Goal: Task Accomplishment & Management: Manage account settings

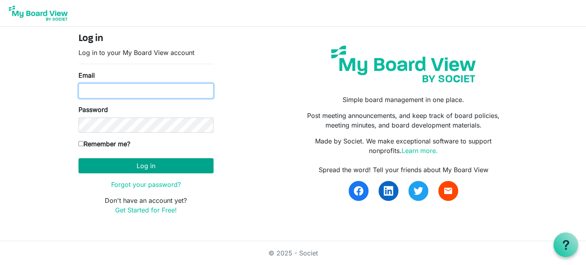
type input "[EMAIL_ADDRESS][DOMAIN_NAME]"
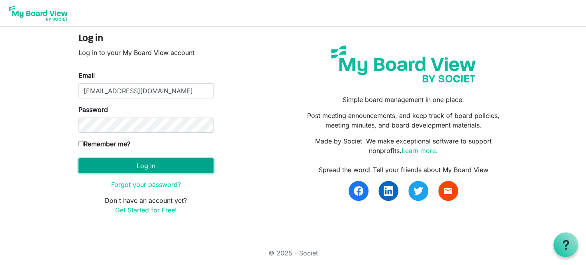
click at [146, 167] on button "Log in" at bounding box center [145, 165] width 135 height 15
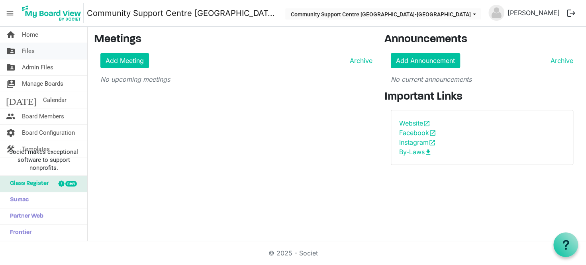
click at [41, 51] on link "folder_shared Files" at bounding box center [43, 51] width 87 height 16
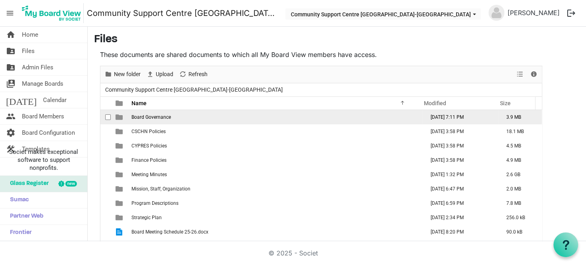
click at [186, 114] on td "Board Governance" at bounding box center [275, 117] width 293 height 14
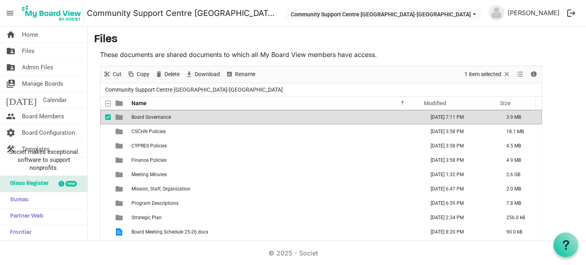
click at [186, 114] on td "Board Governance" at bounding box center [275, 117] width 293 height 14
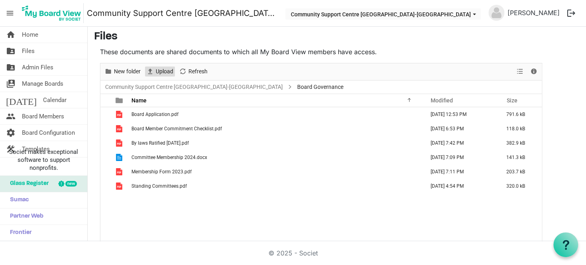
click at [153, 73] on span "Upload" at bounding box center [150, 72] width 10 height 10
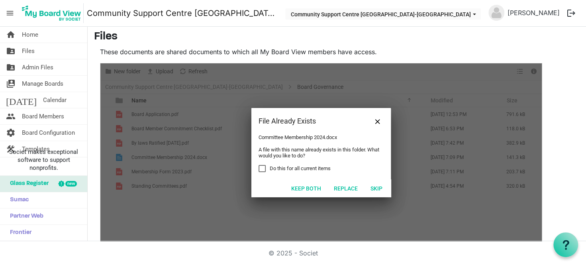
click at [382, 126] on div "File Already Exists" at bounding box center [320, 121] width 139 height 26
click at [378, 120] on span "Close" at bounding box center [377, 121] width 5 height 5
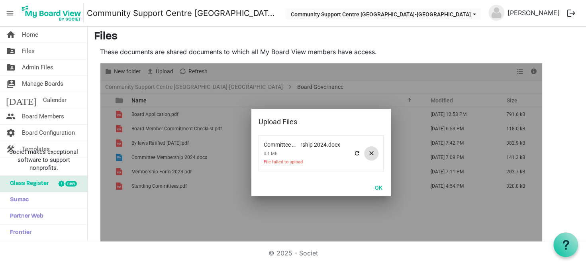
click at [374, 155] on span at bounding box center [371, 153] width 14 height 14
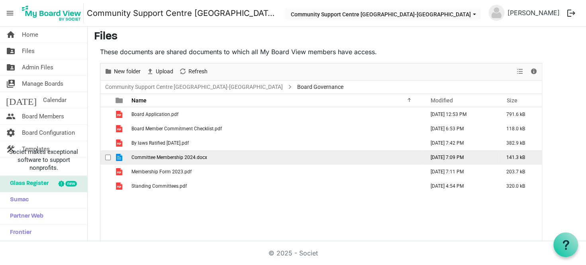
click at [189, 157] on span "Committee Membership 2024.docx" at bounding box center [169, 158] width 76 height 6
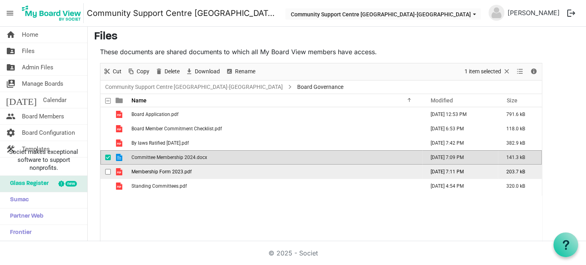
click at [108, 169] on span "checkbox" at bounding box center [108, 172] width 6 height 6
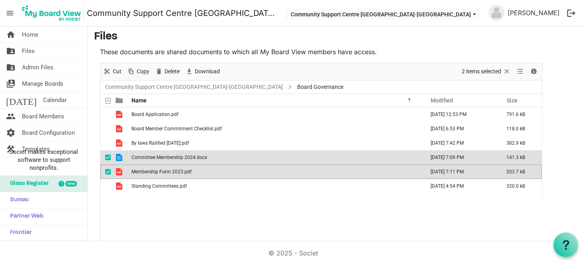
click at [105, 155] on span "checkbox" at bounding box center [108, 158] width 6 height 6
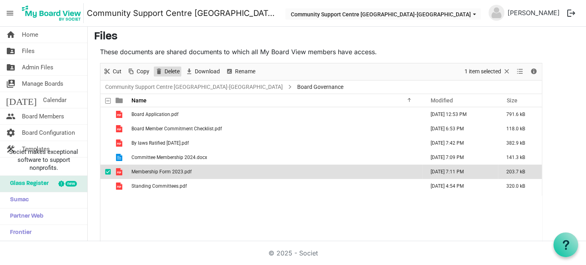
click at [164, 68] on span "Delete" at bounding box center [172, 72] width 17 height 10
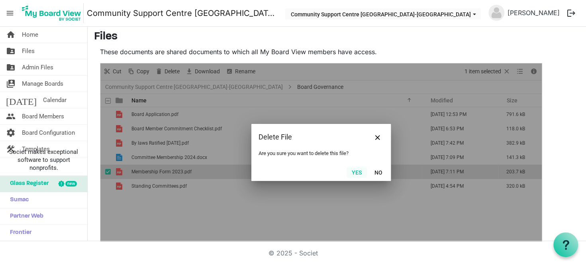
click at [354, 175] on button "Yes" at bounding box center [357, 172] width 20 height 11
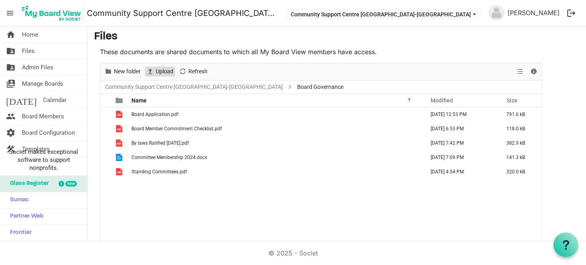
click at [169, 71] on span "Upload" at bounding box center [164, 72] width 19 height 10
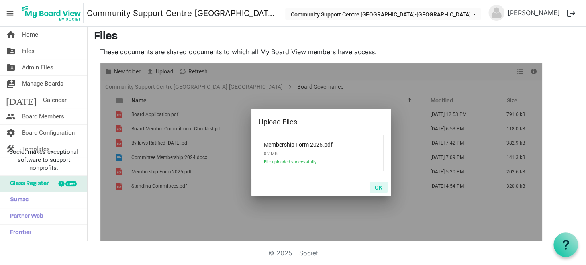
click at [382, 187] on button "OK" at bounding box center [379, 187] width 18 height 11
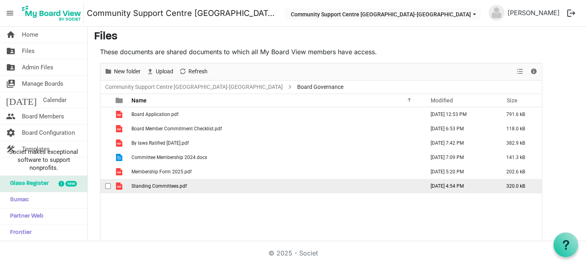
click at [168, 188] on span "Standing Committees.pdf" at bounding box center [158, 186] width 55 height 6
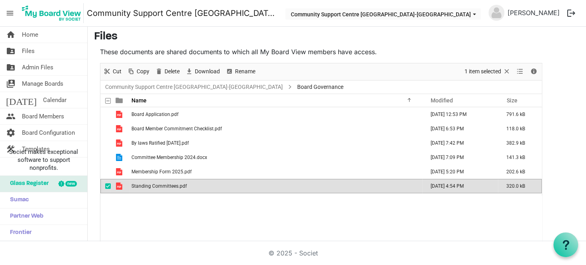
click at [168, 187] on span "Standing Committees.pdf" at bounding box center [158, 186] width 55 height 6
click at [161, 185] on span "Standing Committees.pdf" at bounding box center [158, 186] width 55 height 6
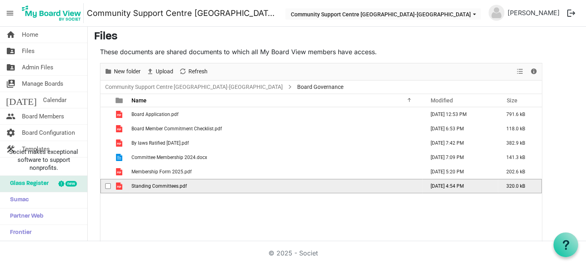
click at [161, 185] on span "Standing Committees.pdf" at bounding box center [158, 186] width 55 height 6
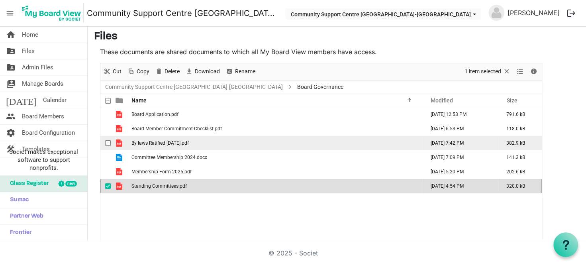
click at [207, 141] on td "By laws Ratified June 2024.pdf" at bounding box center [275, 143] width 293 height 14
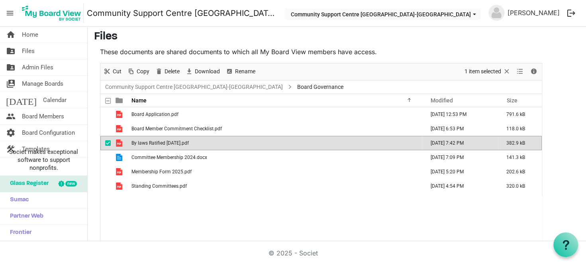
click at [207, 141] on td "By laws Ratified June 2024.pdf" at bounding box center [275, 143] width 293 height 14
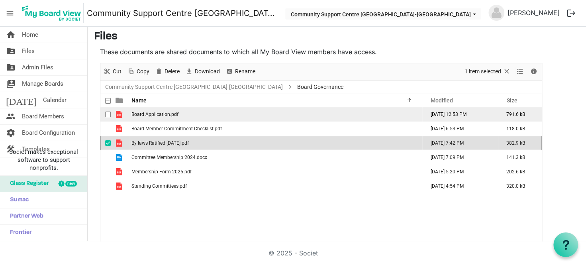
click at [270, 116] on td "Board Application.pdf" at bounding box center [275, 114] width 293 height 14
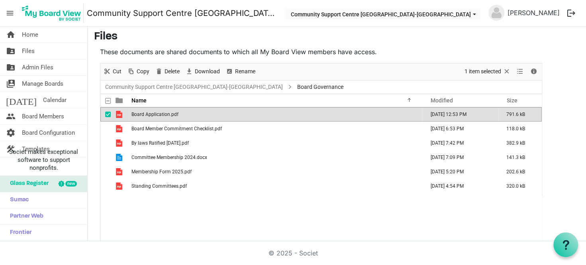
click at [270, 116] on td "Board Application.pdf" at bounding box center [275, 114] width 293 height 14
click at [207, 86] on link "Community Support Centre Haldimand-Norfolk" at bounding box center [194, 87] width 181 height 10
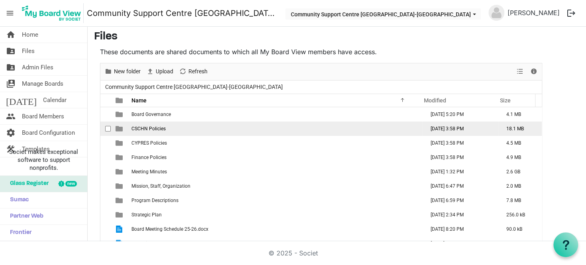
click at [183, 129] on td "CSCHN Policies" at bounding box center [275, 129] width 293 height 14
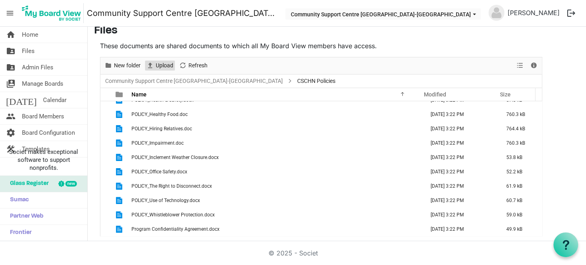
scroll to position [10, 0]
click at [165, 58] on div "Upload" at bounding box center [159, 64] width 33 height 17
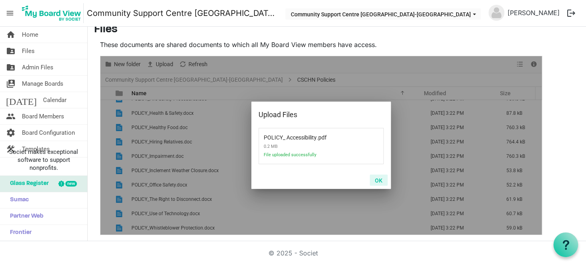
click at [383, 179] on button "OK" at bounding box center [379, 179] width 18 height 11
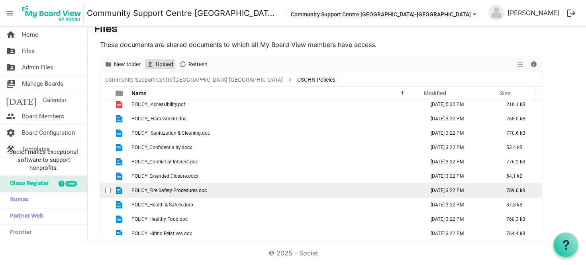
scroll to position [137, 0]
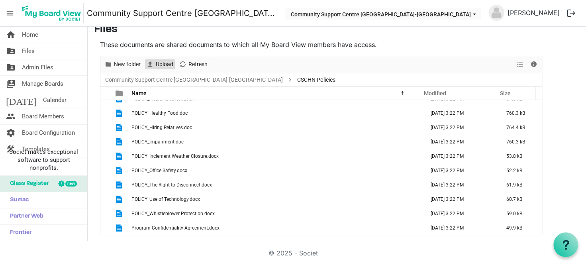
click at [168, 66] on span "Upload" at bounding box center [164, 64] width 19 height 10
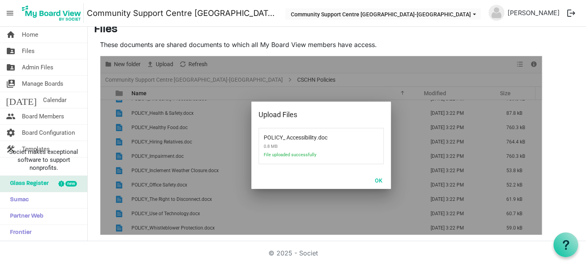
scroll to position [0, 0]
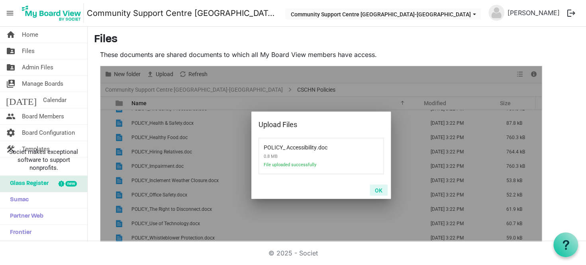
click at [382, 191] on button "OK" at bounding box center [379, 189] width 18 height 11
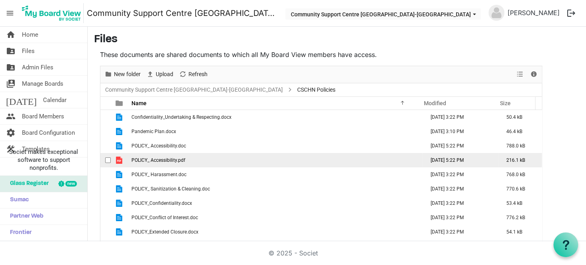
click at [108, 159] on span "checkbox" at bounding box center [108, 160] width 6 height 6
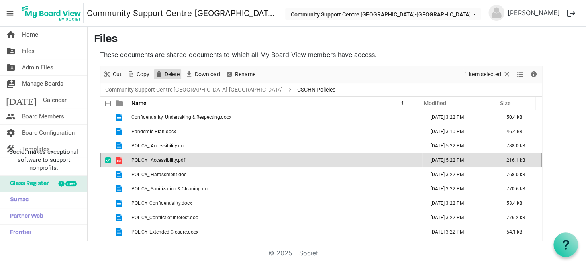
click at [167, 75] on span "Delete" at bounding box center [172, 74] width 17 height 10
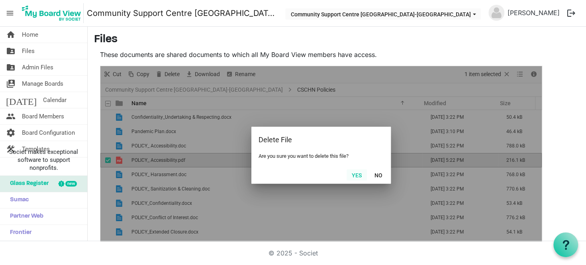
click at [350, 173] on button "Yes" at bounding box center [357, 174] width 20 height 11
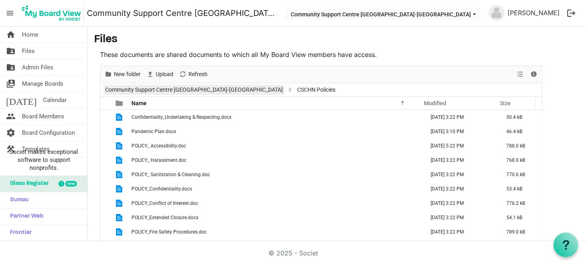
click at [164, 89] on link "Community Support Centre Haldimand-Norfolk" at bounding box center [194, 90] width 181 height 10
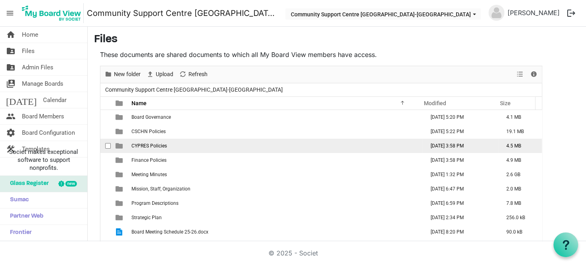
click at [168, 147] on td "CYPRES Policies" at bounding box center [275, 146] width 293 height 14
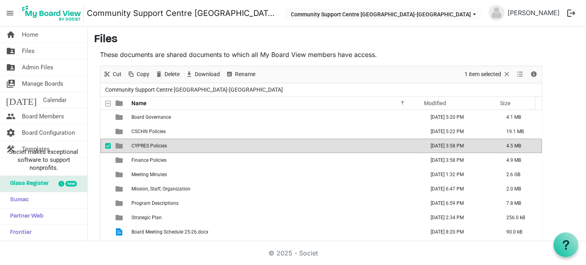
click at [168, 146] on td "CYPRES Policies" at bounding box center [275, 146] width 293 height 14
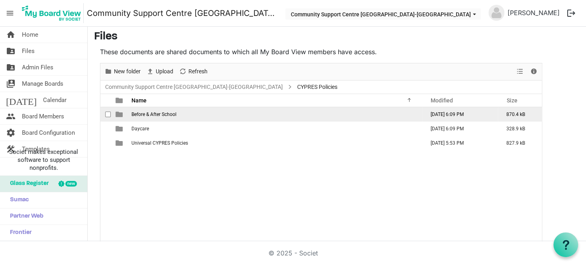
click at [186, 112] on td "Before & After School" at bounding box center [275, 114] width 293 height 14
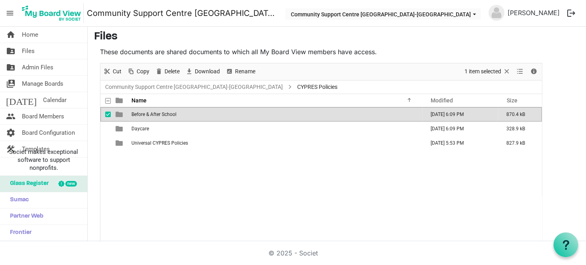
click at [186, 112] on td "Before & After School" at bounding box center [275, 114] width 293 height 14
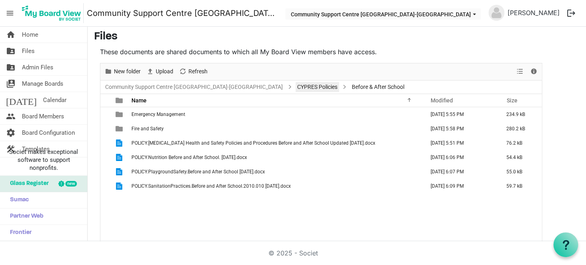
click at [296, 87] on link "CYPRES Policies" at bounding box center [317, 87] width 43 height 10
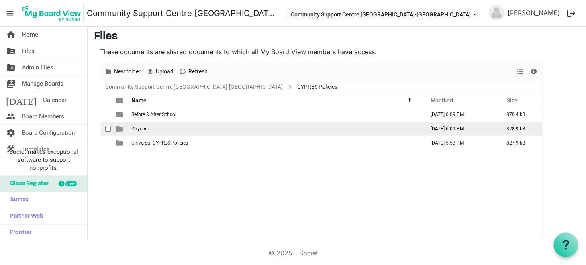
click at [191, 126] on td "Daycare" at bounding box center [275, 129] width 293 height 14
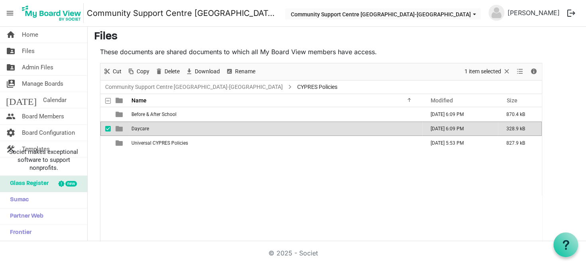
click at [191, 126] on td "Daycare" at bounding box center [275, 129] width 293 height 14
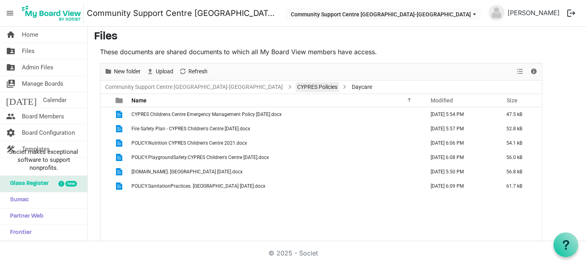
click at [296, 88] on link "CYPRES Policies" at bounding box center [317, 87] width 43 height 10
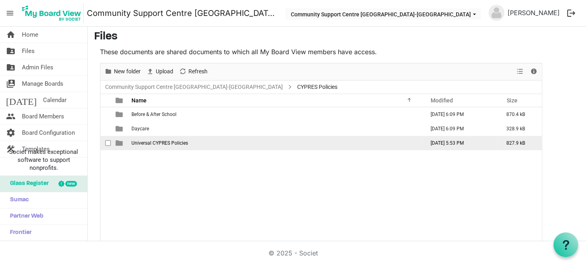
click at [172, 140] on span "Universal CYPRES Policies" at bounding box center [159, 143] width 57 height 6
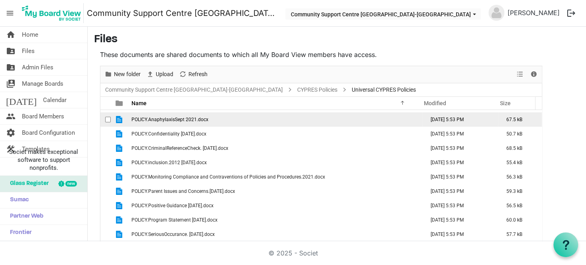
scroll to position [0, 0]
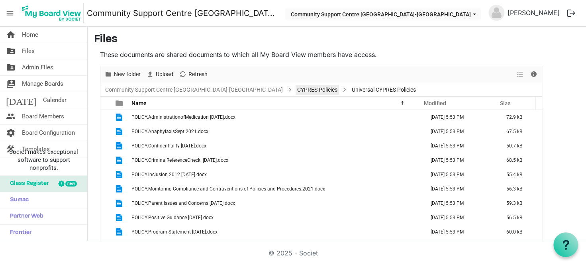
click at [296, 86] on link "CYPRES Policies" at bounding box center [317, 90] width 43 height 10
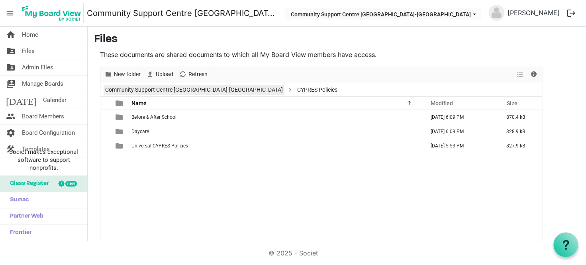
click at [178, 89] on link "Community Support Centre Haldimand-Norfolk" at bounding box center [194, 90] width 181 height 10
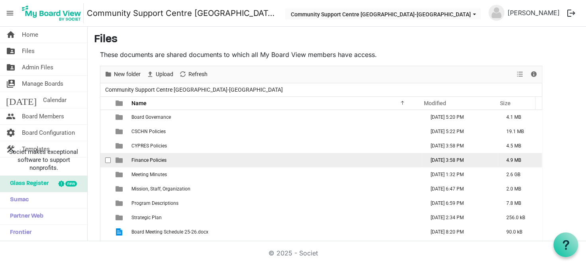
click at [181, 158] on td "Finance Policies" at bounding box center [275, 160] width 293 height 14
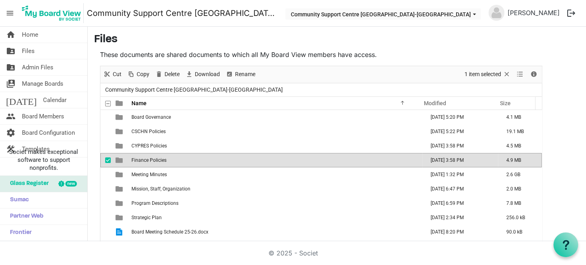
click at [181, 158] on td "Finance Policies" at bounding box center [275, 160] width 293 height 14
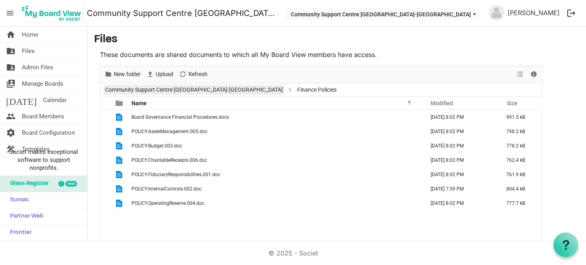
click at [172, 89] on link "Community Support Centre Haldimand-Norfolk" at bounding box center [194, 90] width 181 height 10
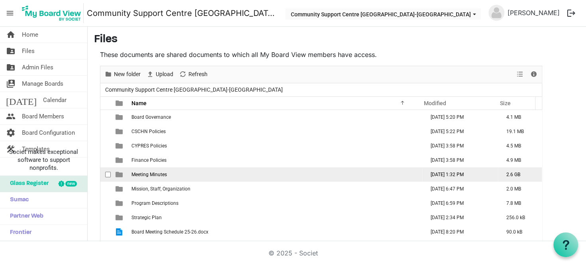
click at [175, 174] on td "Meeting Minutes" at bounding box center [275, 174] width 293 height 14
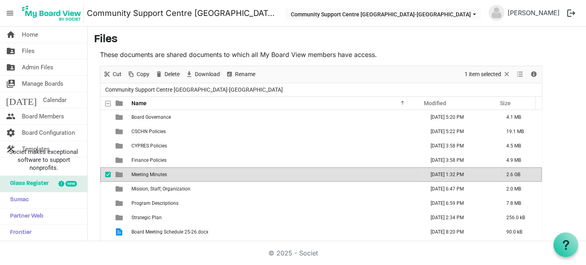
click at [175, 174] on td "Meeting Minutes" at bounding box center [275, 174] width 293 height 14
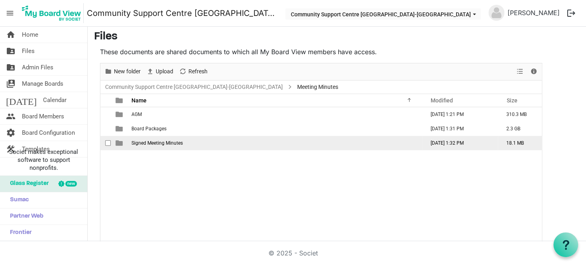
click at [192, 144] on td "Signed Meeting Minutes" at bounding box center [275, 143] width 293 height 14
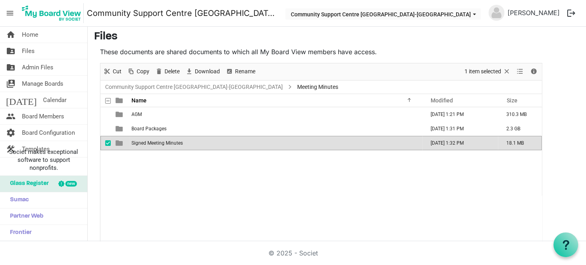
click at [192, 144] on td "Signed Meeting Minutes" at bounding box center [275, 143] width 293 height 14
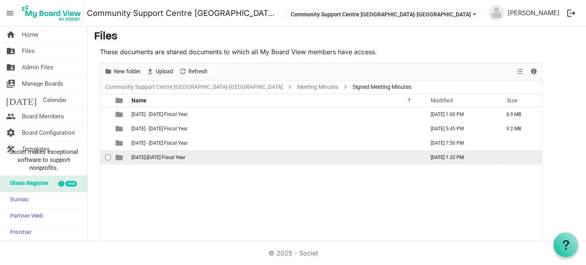
click at [191, 158] on td "2024-2025 Fiscal Year" at bounding box center [275, 157] width 293 height 14
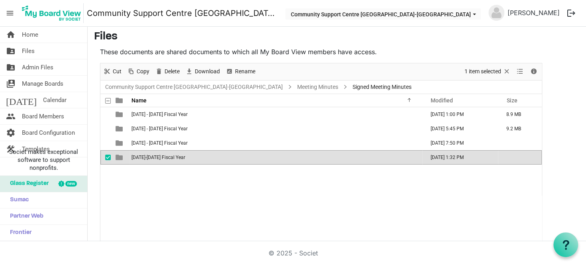
click at [191, 158] on td "2024-2025 Fiscal Year" at bounding box center [275, 157] width 293 height 14
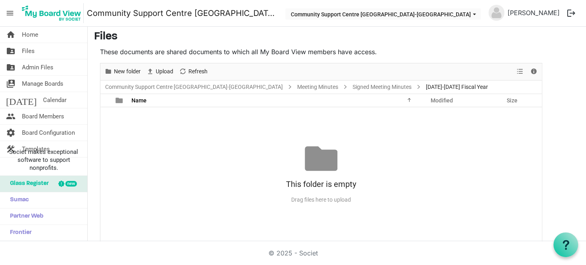
click at [177, 114] on div "No records to display This folder is empty Drag files here to upload" at bounding box center [320, 174] width 441 height 135
click at [351, 84] on link "Signed Meeting Minutes" at bounding box center [382, 87] width 62 height 10
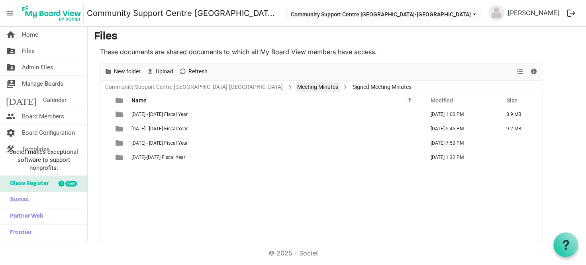
click at [296, 84] on link "Meeting Minutes" at bounding box center [318, 87] width 44 height 10
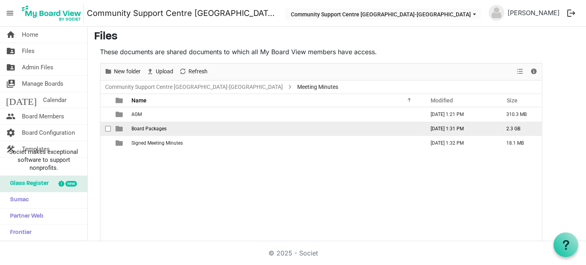
click at [227, 130] on td "Board Packages" at bounding box center [275, 129] width 293 height 14
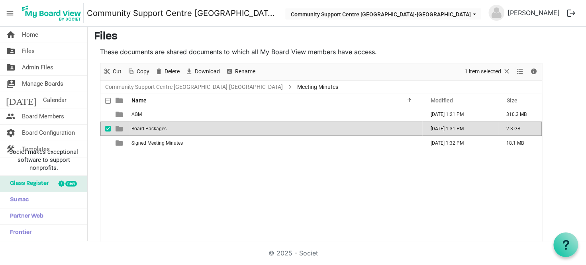
click at [227, 130] on td "Board Packages" at bounding box center [275, 129] width 293 height 14
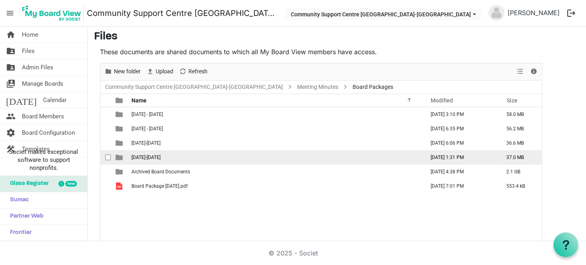
click at [220, 152] on td "2024-2025" at bounding box center [275, 157] width 293 height 14
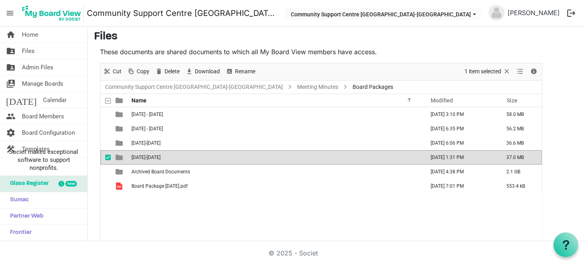
click at [220, 152] on td "2024-2025" at bounding box center [275, 157] width 293 height 14
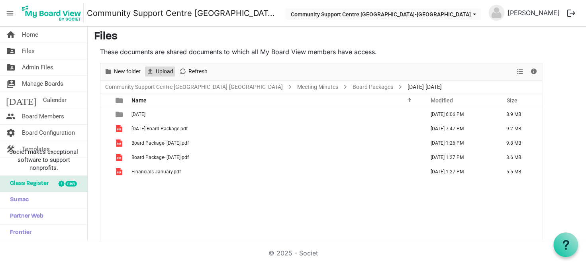
click at [166, 71] on span "Upload" at bounding box center [164, 72] width 19 height 10
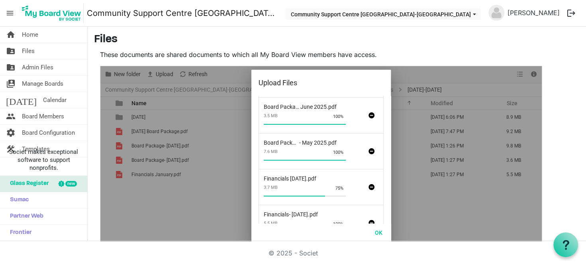
scroll to position [0, 0]
click at [374, 228] on button "OK" at bounding box center [379, 232] width 18 height 11
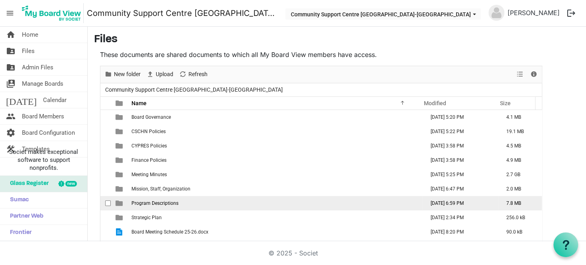
scroll to position [23, 0]
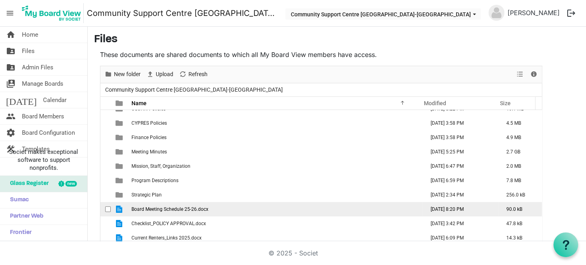
click at [213, 207] on td "Board Meeting Schedule 25-26.docx" at bounding box center [275, 209] width 293 height 14
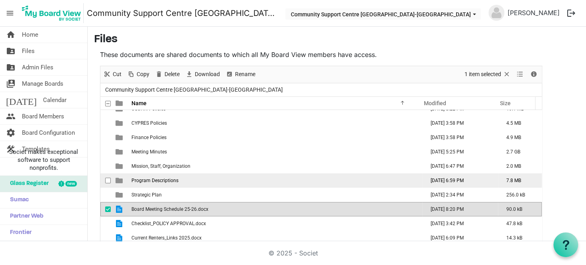
click at [210, 178] on td "Program Descriptions" at bounding box center [275, 180] width 293 height 14
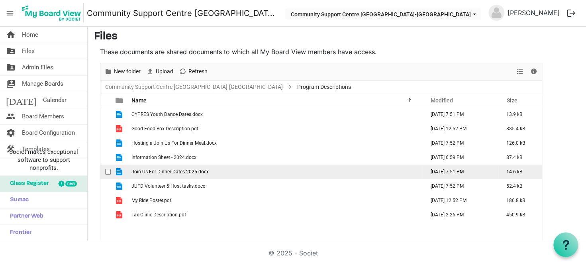
scroll to position [10, 0]
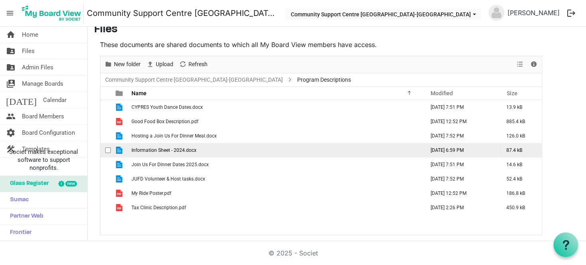
click at [227, 149] on td "Information Sheet - 2024.docx" at bounding box center [275, 150] width 293 height 14
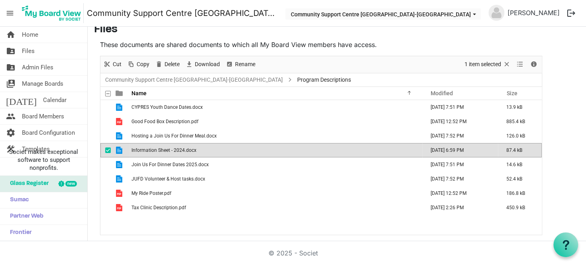
click at [190, 217] on div "CYPRES Youth Dance Dates.docx October 30, 2024 7:51 PM 13.9 kB Good Food Box De…" at bounding box center [320, 167] width 441 height 135
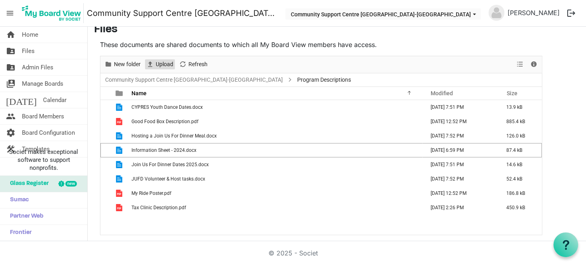
click at [170, 65] on span "Upload" at bounding box center [164, 64] width 19 height 10
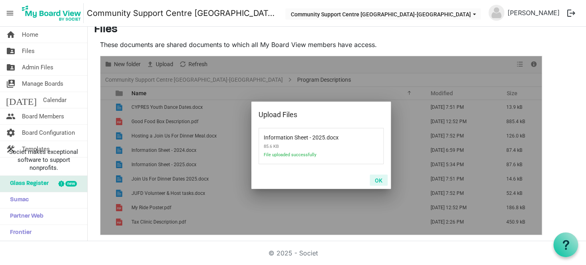
click at [378, 180] on button "OK" at bounding box center [379, 179] width 18 height 11
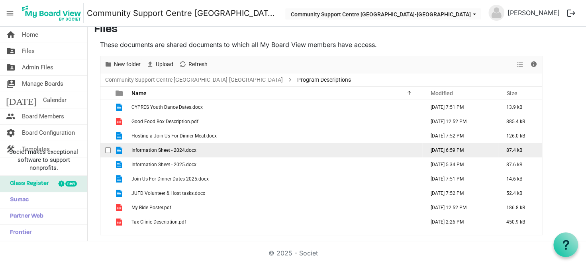
click at [109, 149] on span "checkbox" at bounding box center [108, 150] width 6 height 6
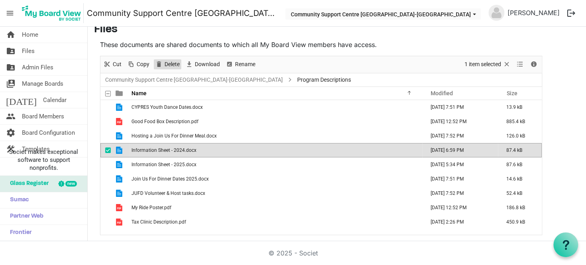
click at [161, 65] on span "Delete" at bounding box center [159, 64] width 10 height 10
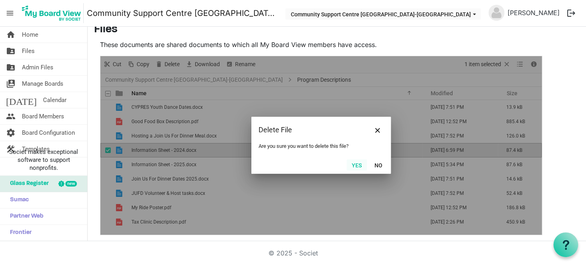
click at [359, 165] on button "Yes" at bounding box center [357, 164] width 20 height 11
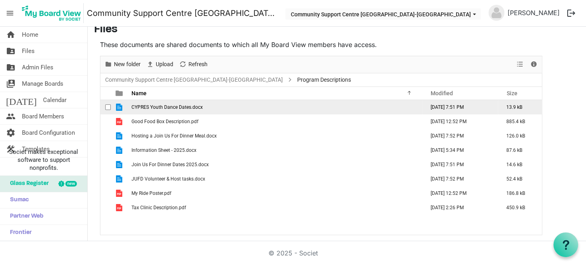
click at [108, 106] on span "checkbox" at bounding box center [108, 107] width 6 height 6
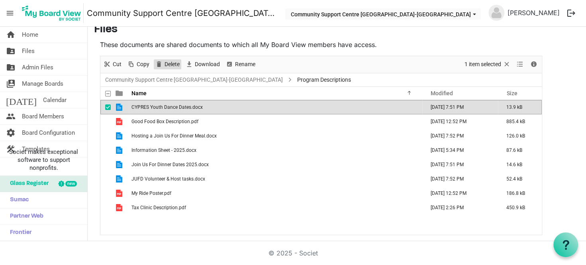
click at [170, 66] on span "Delete" at bounding box center [172, 64] width 17 height 10
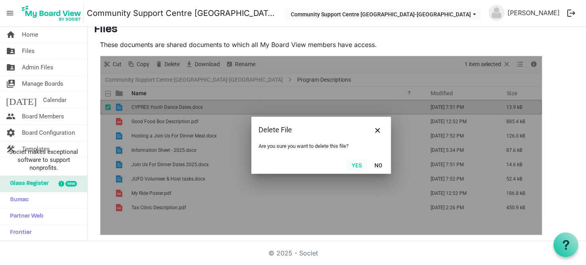
click at [363, 164] on button "Yes" at bounding box center [357, 164] width 20 height 11
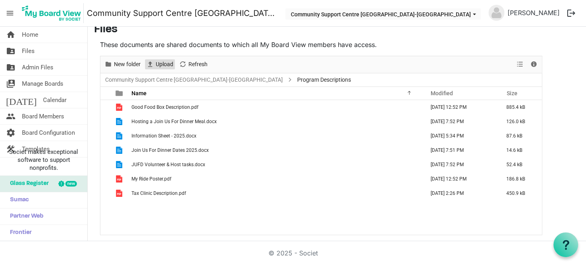
click at [169, 63] on span "Upload" at bounding box center [164, 64] width 19 height 10
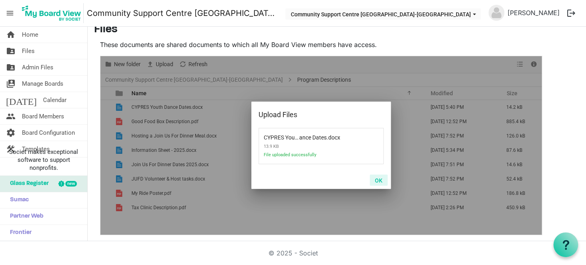
click at [376, 177] on button "OK" at bounding box center [379, 179] width 18 height 11
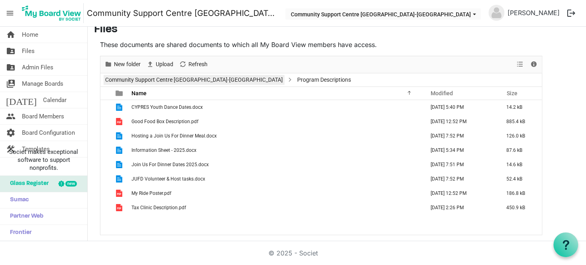
click at [153, 79] on link "Community Support Centre Haldimand-Norfolk" at bounding box center [194, 80] width 181 height 10
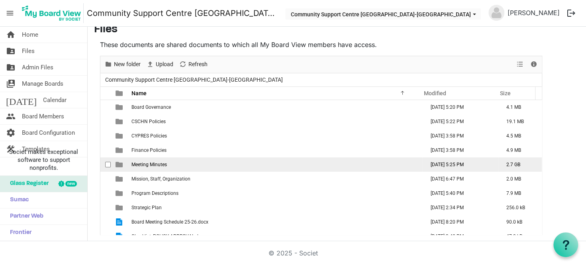
click at [172, 164] on td "Meeting Minutes" at bounding box center [275, 164] width 293 height 14
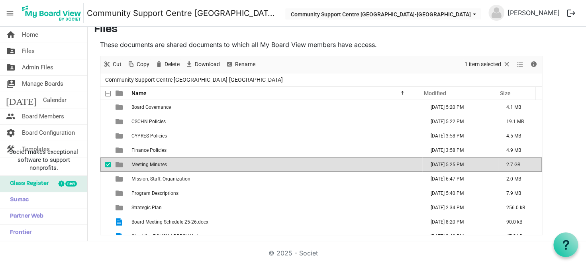
click at [172, 164] on td "Meeting Minutes" at bounding box center [275, 164] width 293 height 14
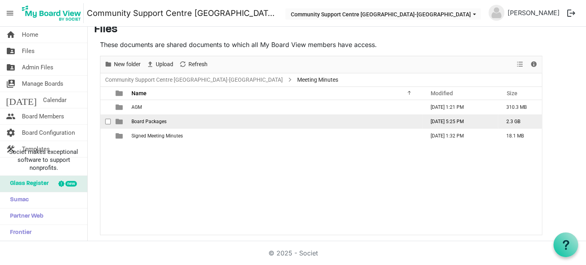
click at [179, 120] on td "Board Packages" at bounding box center [275, 121] width 293 height 14
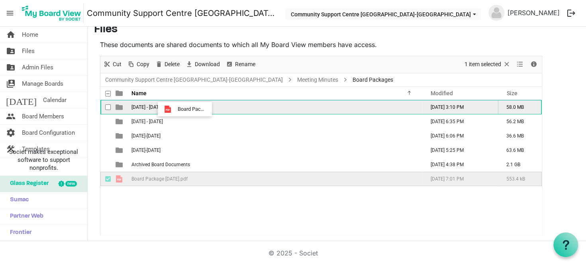
drag, startPoint x: 179, startPoint y: 178, endPoint x: 175, endPoint y: 109, distance: 69.8
click at [175, 109] on tbody "2021 - 2022 April 14, 2022 3:10 PM 58.0 MB 2022 - 2023 December 19, 2022 6:35 P…" at bounding box center [320, 143] width 441 height 86
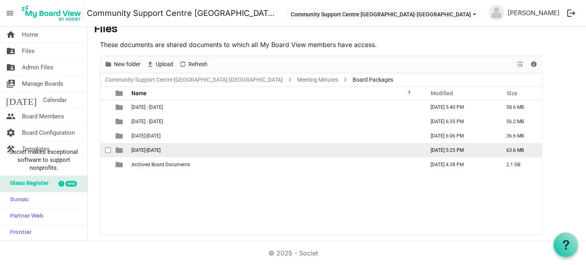
click at [180, 150] on td "2024-2025" at bounding box center [275, 150] width 293 height 14
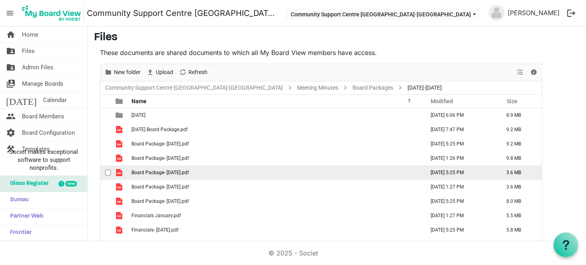
scroll to position [0, 0]
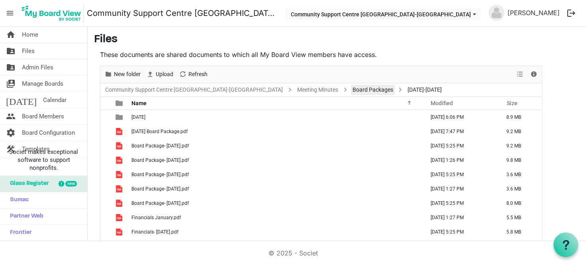
click at [351, 85] on link "Board Packages" at bounding box center [373, 90] width 44 height 10
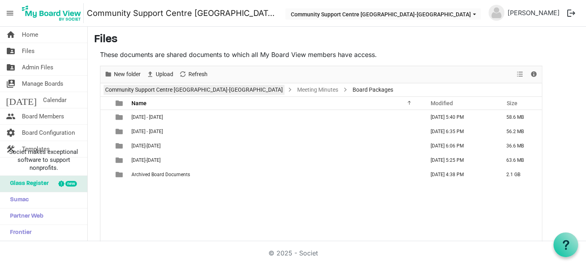
click at [161, 90] on link "Community Support Centre Haldimand-Norfolk" at bounding box center [194, 90] width 181 height 10
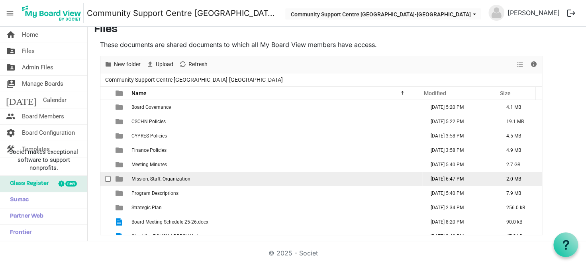
click at [218, 181] on td "Mission, Staff, Organization" at bounding box center [275, 179] width 293 height 14
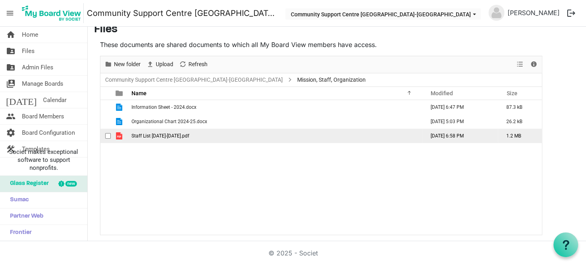
click at [214, 135] on td "Staff List 2020-2021.pdf" at bounding box center [275, 136] width 293 height 14
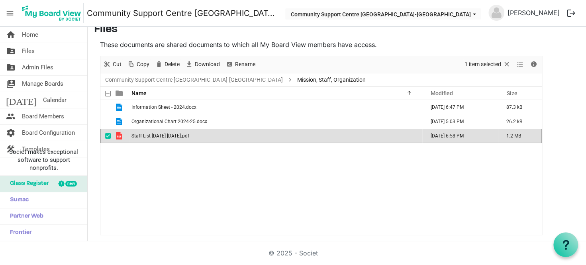
click at [214, 135] on td "Staff List 2020-2021.pdf" at bounding box center [275, 136] width 293 height 14
click at [176, 157] on div "Information Sheet - 2024.docx October 31, 2024 6:47 PM 87.3 kB Organizational C…" at bounding box center [320, 167] width 441 height 135
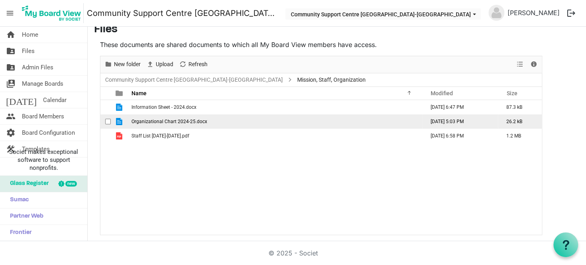
click at [227, 121] on td "Organizational Chart 2024-25.docx" at bounding box center [275, 121] width 293 height 14
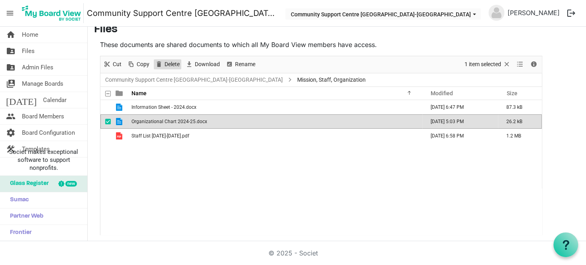
click at [168, 62] on span "Delete" at bounding box center [172, 64] width 17 height 10
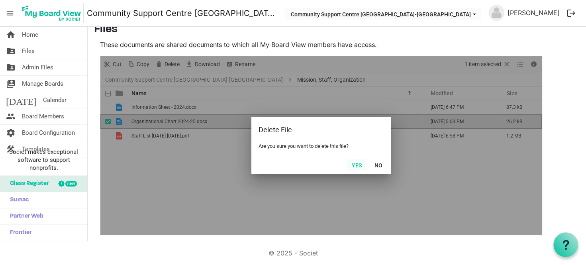
click at [354, 165] on button "Yes" at bounding box center [357, 164] width 20 height 11
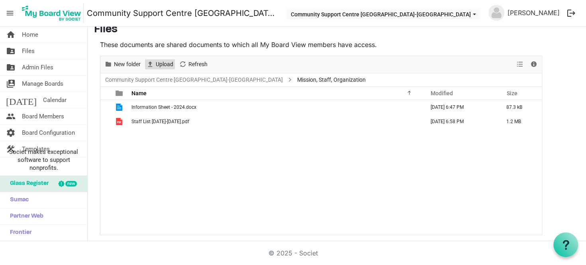
click at [169, 64] on span "Upload" at bounding box center [164, 64] width 19 height 10
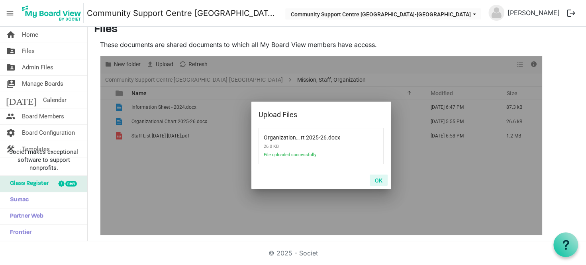
click at [378, 180] on button "OK" at bounding box center [379, 179] width 18 height 11
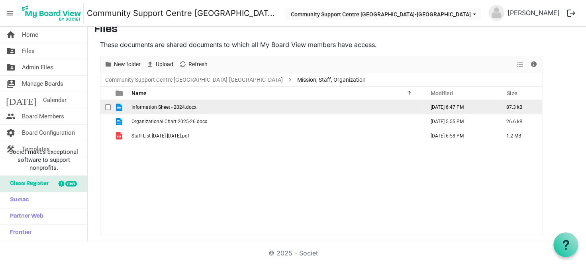
click at [108, 107] on span "checkbox" at bounding box center [108, 107] width 6 height 6
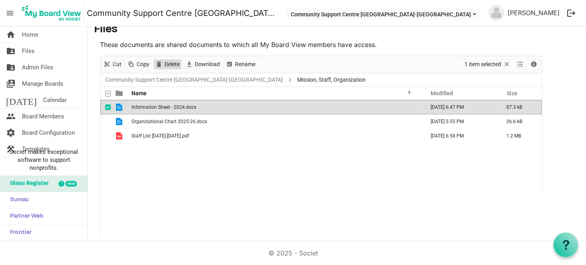
click at [167, 63] on span "Delete" at bounding box center [172, 64] width 17 height 10
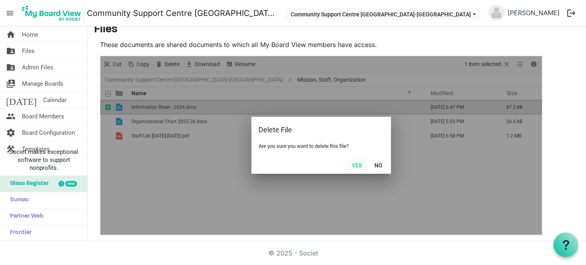
click at [350, 163] on button "Yes" at bounding box center [357, 164] width 20 height 11
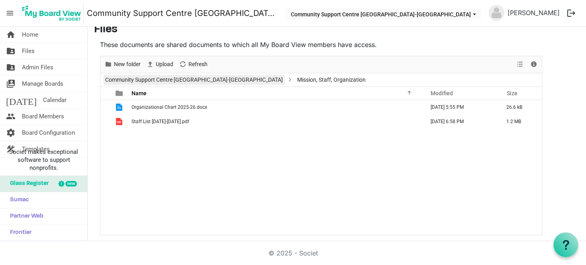
click at [202, 76] on link "Community Support Centre Haldimand-Norfolk" at bounding box center [194, 80] width 181 height 10
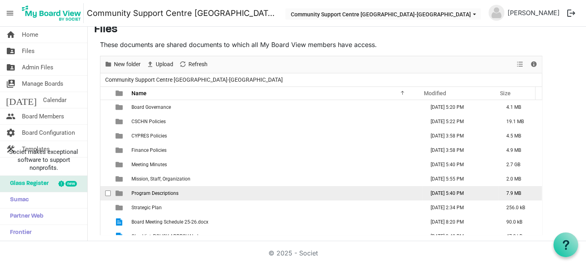
click at [200, 188] on td "Program Descriptions" at bounding box center [275, 193] width 293 height 14
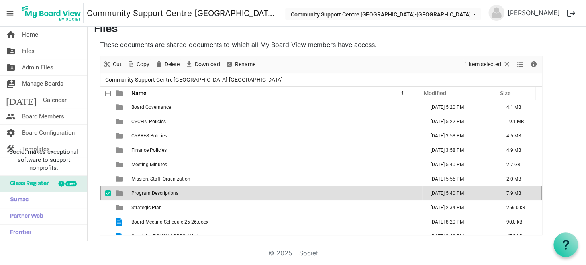
click at [200, 188] on td "Program Descriptions" at bounding box center [275, 193] width 293 height 14
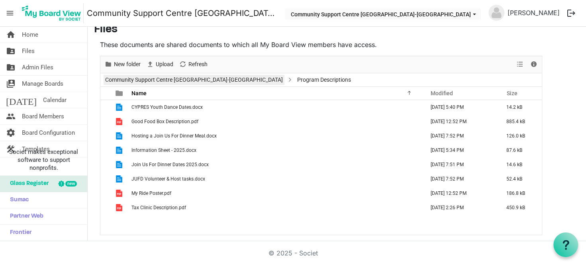
click at [165, 78] on link "Community Support Centre Haldimand-Norfolk" at bounding box center [194, 80] width 181 height 10
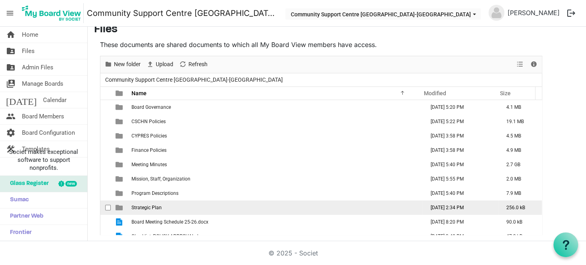
scroll to position [23, 0]
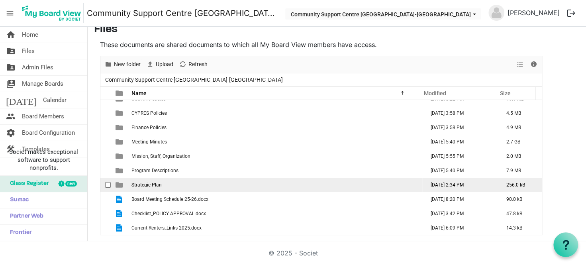
click at [190, 185] on td "Strategic Plan" at bounding box center [275, 185] width 293 height 14
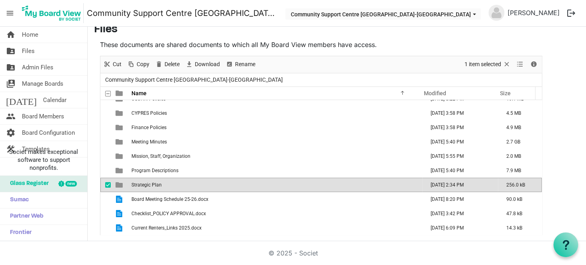
click at [189, 184] on td "Strategic Plan" at bounding box center [275, 185] width 293 height 14
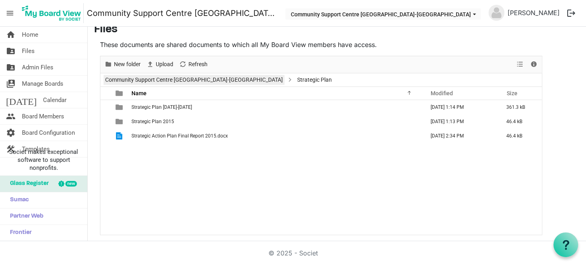
click at [145, 80] on link "Community Support Centre Haldimand-Norfolk" at bounding box center [194, 80] width 181 height 10
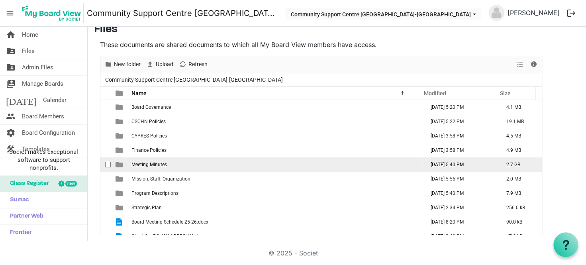
click at [182, 161] on td "Meeting Minutes" at bounding box center [275, 164] width 293 height 14
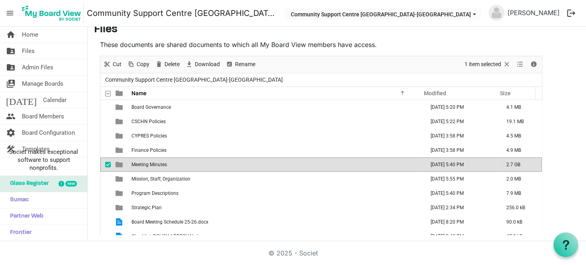
click at [182, 161] on td "Meeting Minutes" at bounding box center [275, 164] width 293 height 14
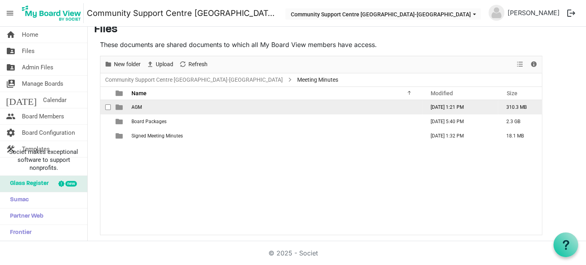
click at [186, 106] on td "AGM" at bounding box center [275, 107] width 293 height 14
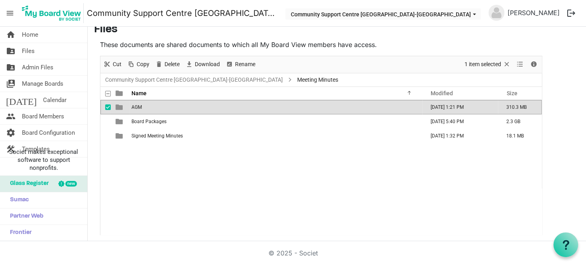
click at [186, 106] on td "AGM" at bounding box center [275, 107] width 293 height 14
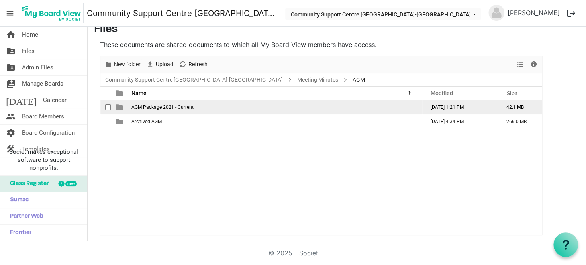
click at [212, 106] on td "AGM Package 2021 - Current" at bounding box center [275, 107] width 293 height 14
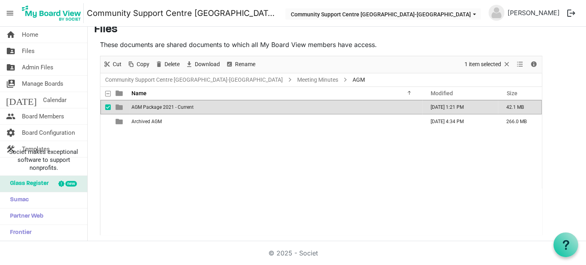
click at [212, 106] on td "AGM Package 2021 - Current" at bounding box center [275, 107] width 293 height 14
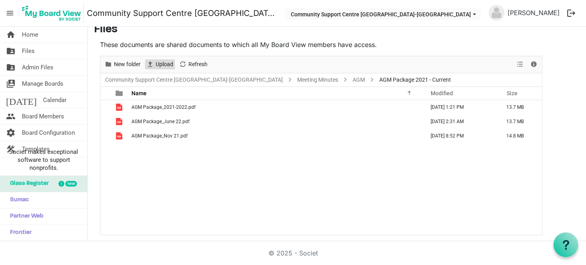
click at [163, 61] on span "Upload" at bounding box center [164, 64] width 19 height 10
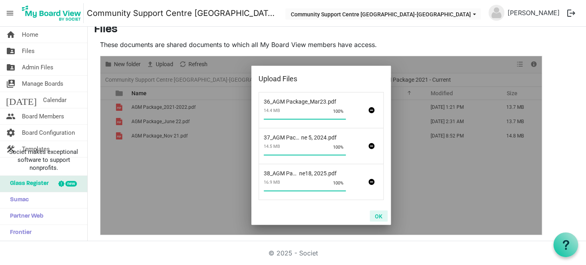
click at [379, 215] on button "OK" at bounding box center [379, 215] width 18 height 11
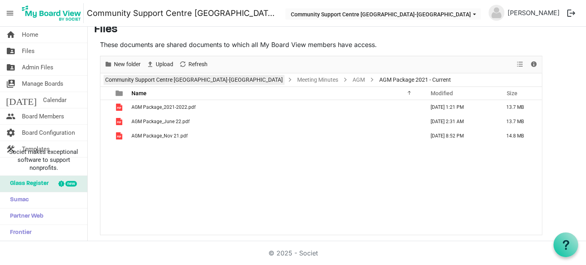
click at [150, 82] on link "Community Support Centre Haldimand-Norfolk" at bounding box center [194, 80] width 181 height 10
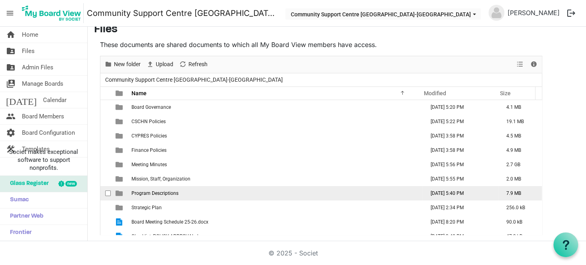
scroll to position [23, 0]
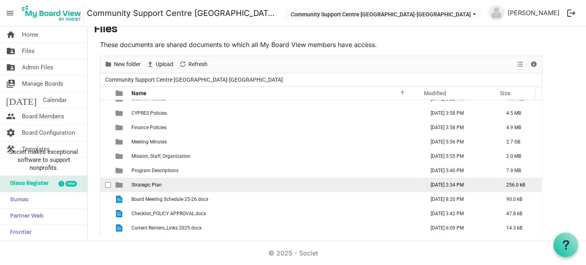
click at [192, 185] on td "Strategic Plan" at bounding box center [275, 185] width 293 height 14
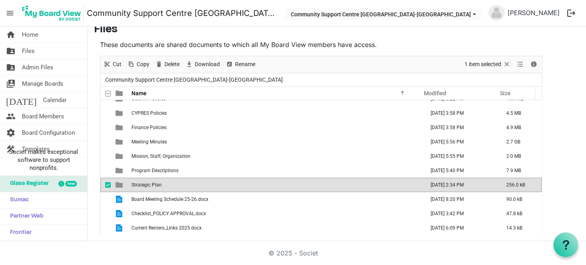
click at [192, 185] on td "Strategic Plan" at bounding box center [275, 185] width 293 height 14
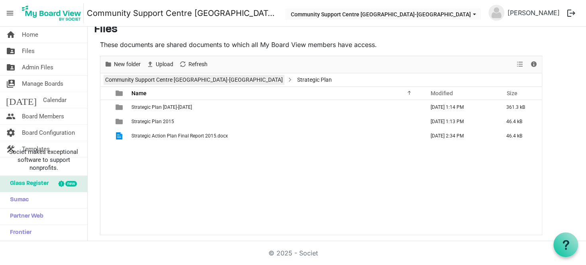
click at [177, 76] on link "Community Support Centre Haldimand-Norfolk" at bounding box center [194, 80] width 181 height 10
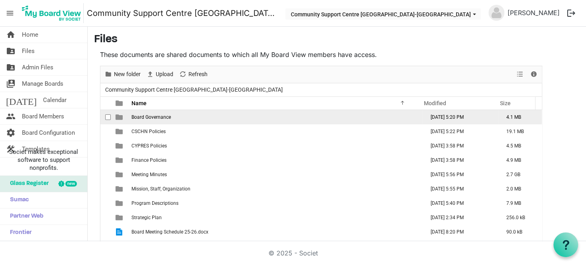
click at [196, 117] on td "Board Governance" at bounding box center [275, 117] width 293 height 14
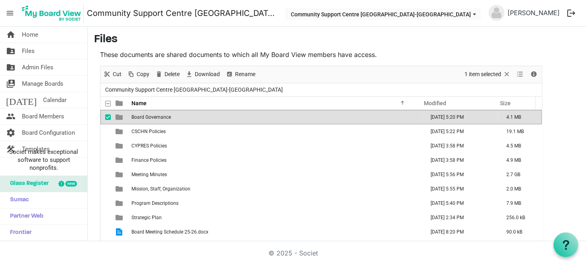
click at [196, 117] on td "Board Governance" at bounding box center [275, 117] width 293 height 14
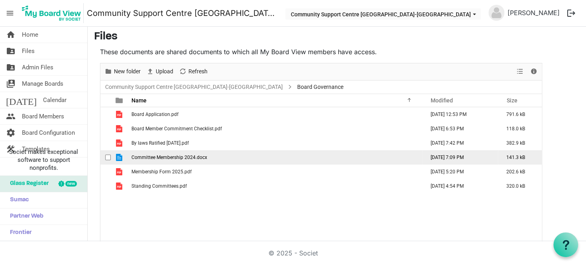
click at [198, 156] on span "Committee Membership 2024.docx" at bounding box center [169, 158] width 76 height 6
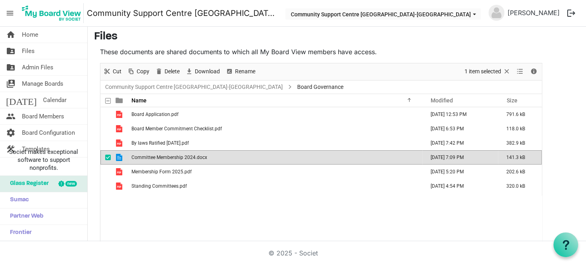
click at [198, 156] on span "Committee Membership 2024.docx" at bounding box center [169, 158] width 76 height 6
click at [201, 216] on div "Board Application.pdf April 06, 2022 12:53 PM 791.6 kB Board Member Commitment …" at bounding box center [320, 174] width 441 height 135
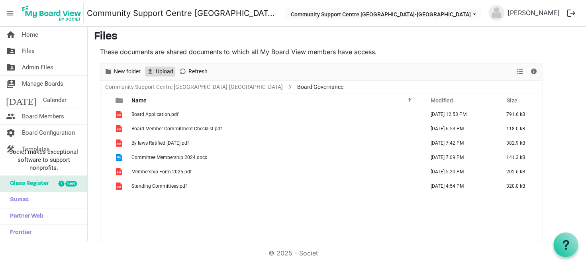
click at [164, 74] on span "Upload" at bounding box center [164, 72] width 19 height 10
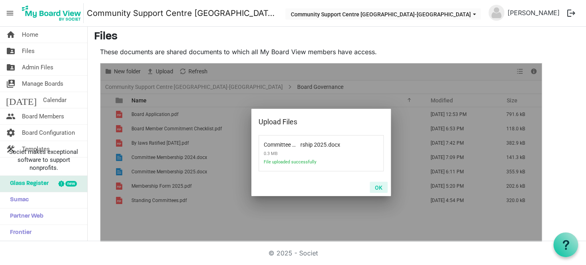
click at [373, 188] on button "OK" at bounding box center [379, 187] width 18 height 11
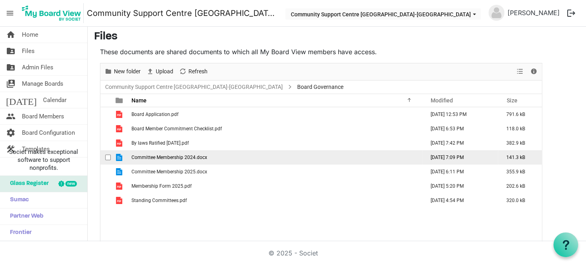
click at [106, 157] on span "checkbox" at bounding box center [108, 158] width 6 height 6
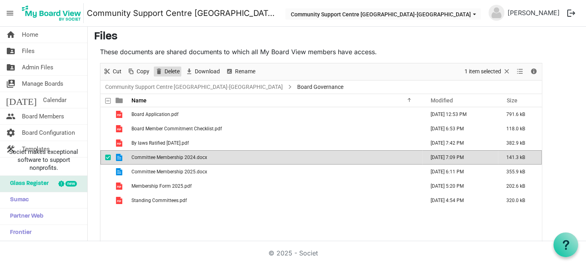
click at [166, 71] on span "Delete" at bounding box center [172, 72] width 17 height 10
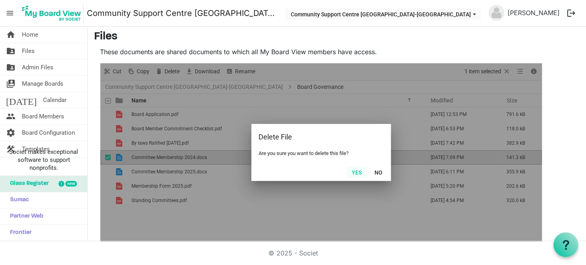
click at [353, 172] on button "Yes" at bounding box center [357, 172] width 20 height 11
